Goal: Entertainment & Leisure: Consume media (video, audio)

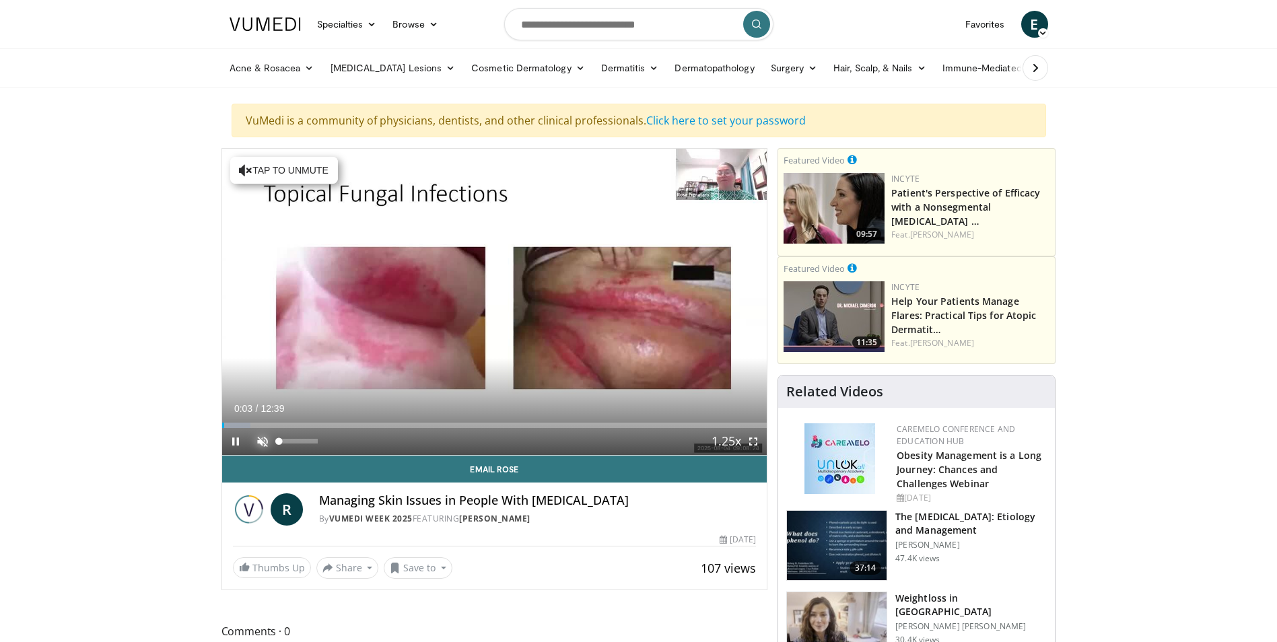
click at [264, 443] on span "Video Player" at bounding box center [262, 441] width 27 height 27
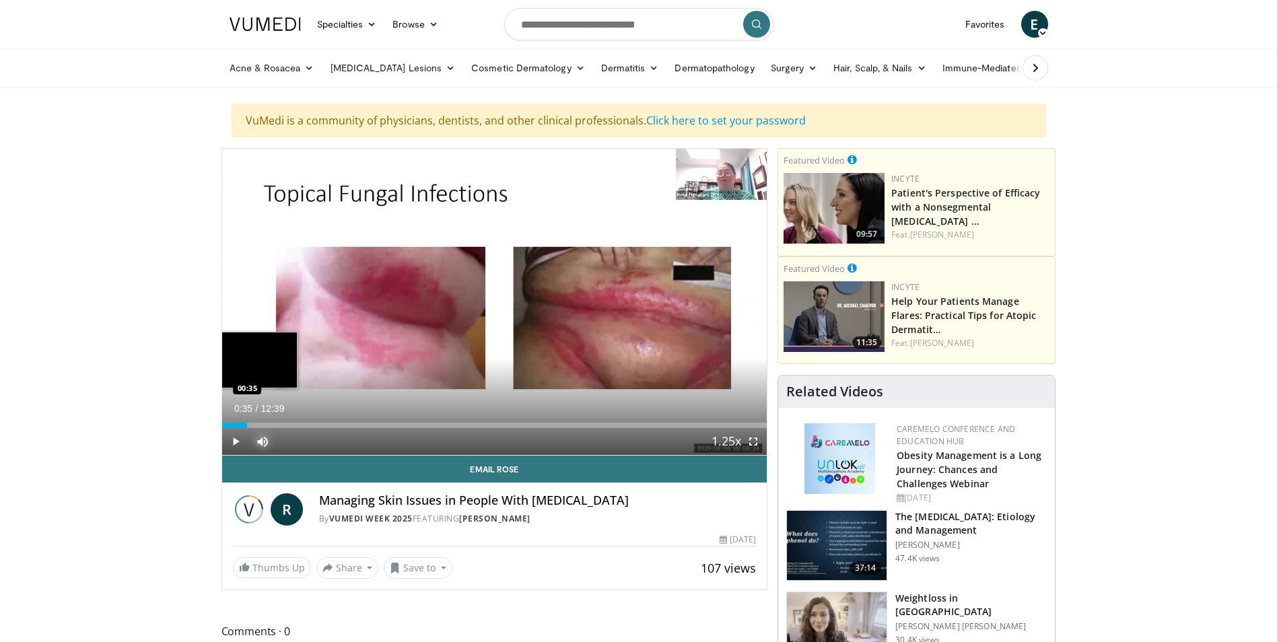
click at [247, 425] on div "Loaded : 5.23% 00:35 00:35" at bounding box center [494, 425] width 545 height 5
click at [238, 425] on div "00:23" at bounding box center [230, 425] width 17 height 5
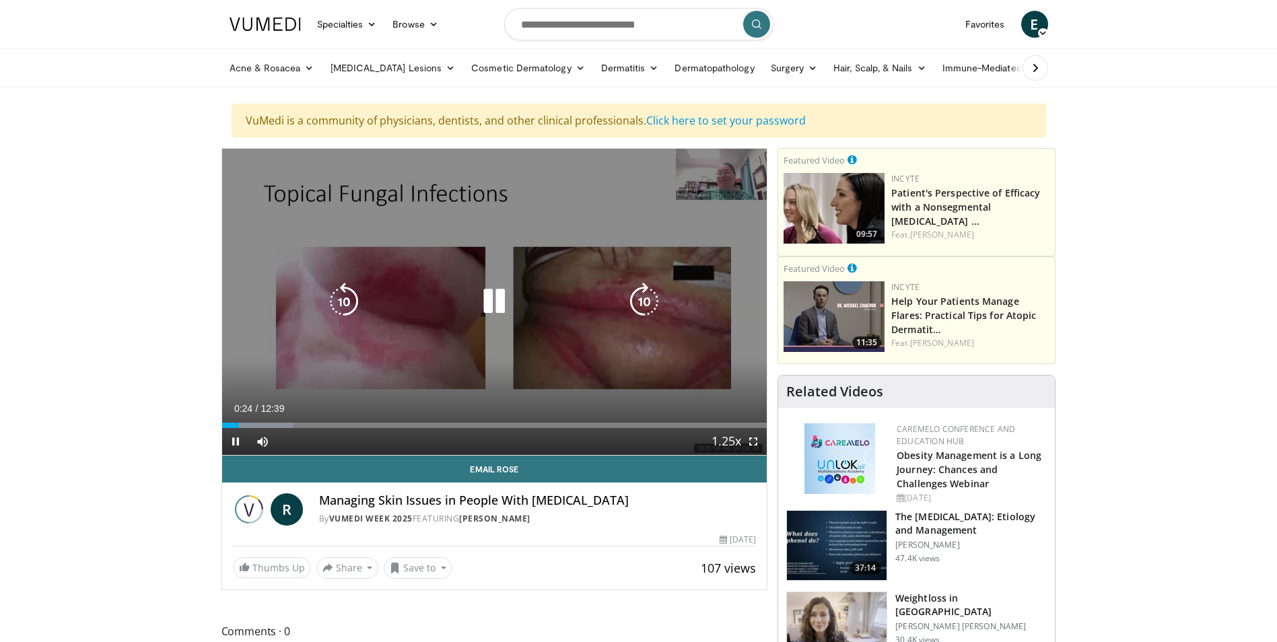
click at [249, 425] on video-js "**********" at bounding box center [494, 302] width 545 height 307
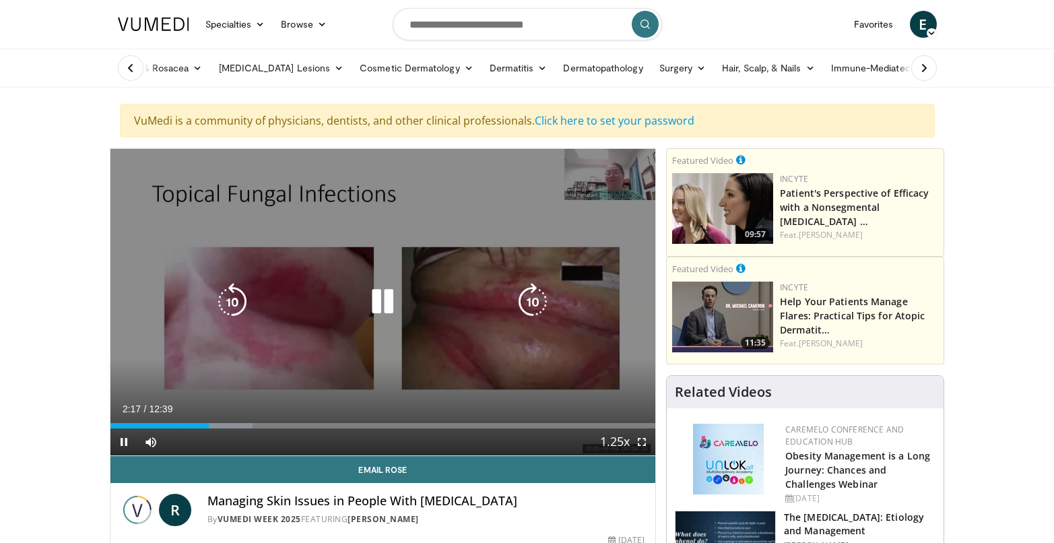
click at [627, 270] on div "10 seconds Tap to unmute" at bounding box center [382, 302] width 545 height 306
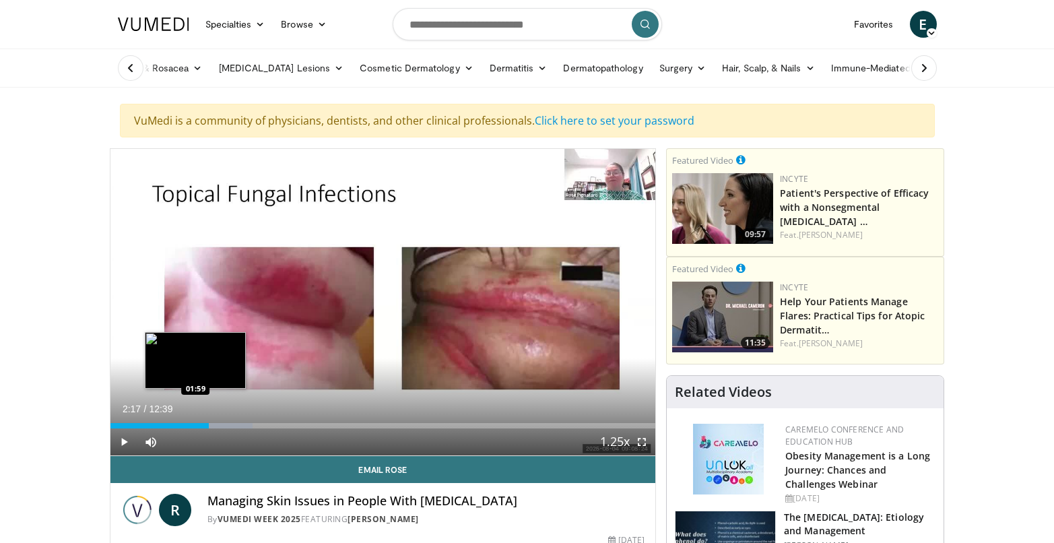
click at [195, 425] on div "Loaded : 26.13% 02:17 01:59" at bounding box center [382, 425] width 545 height 5
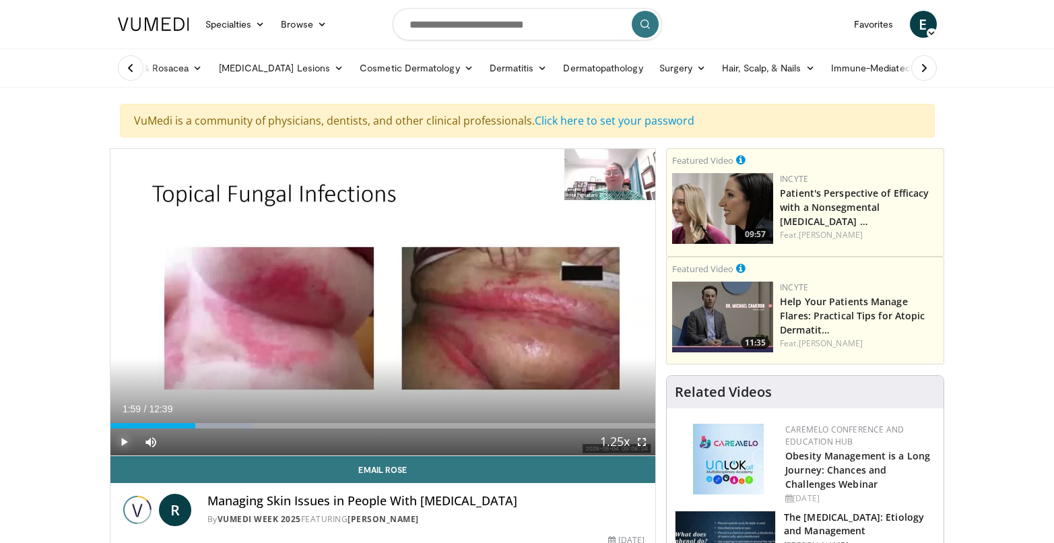
click at [118, 442] on span "Video Player" at bounding box center [123, 441] width 27 height 27
